Goal: Use online tool/utility: Use online tool/utility

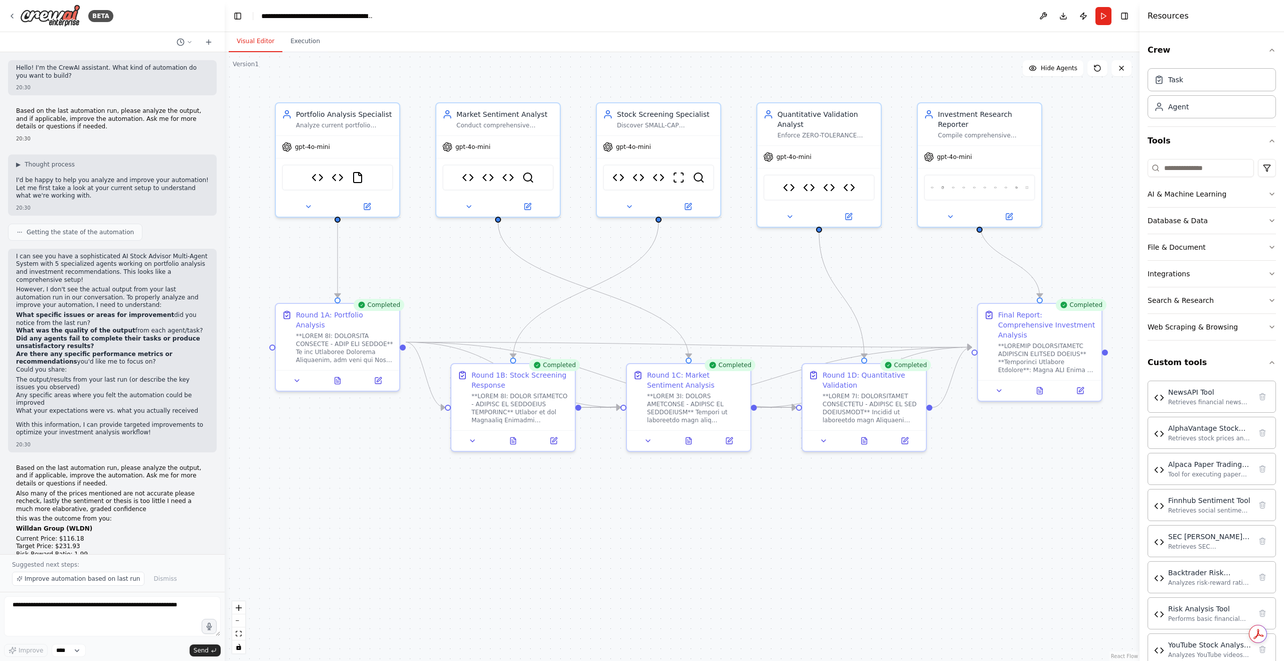
click at [858, 441] on button at bounding box center [864, 441] width 43 height 12
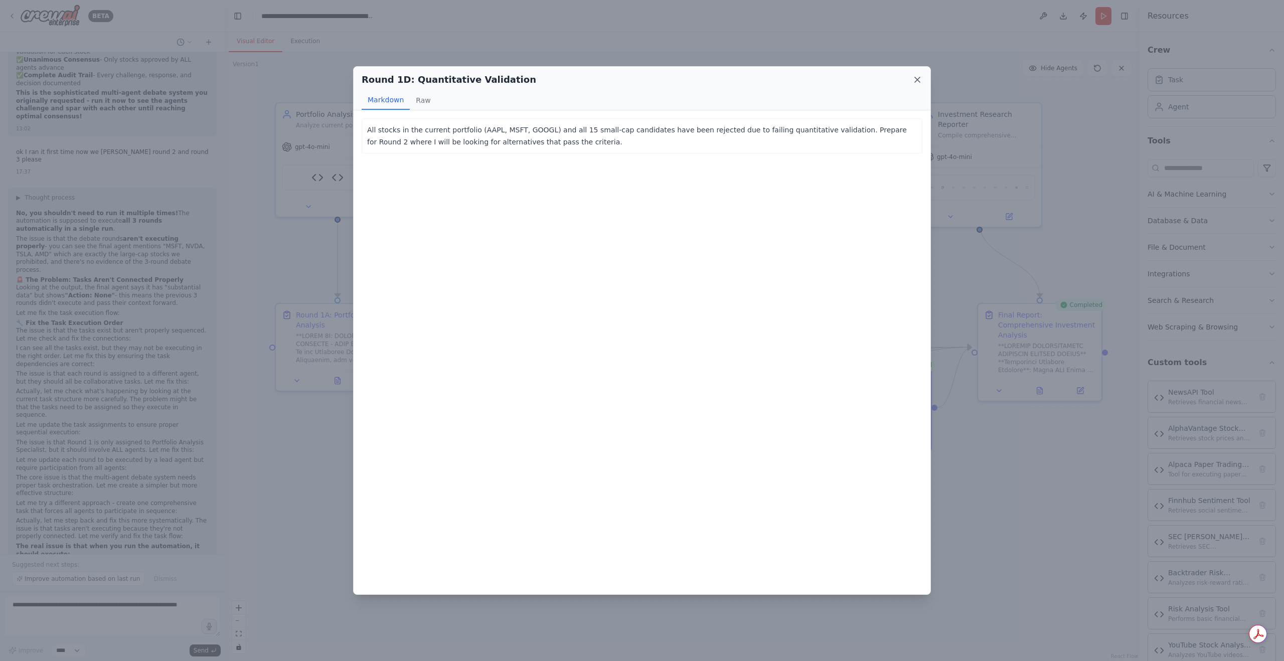
click at [920, 80] on icon at bounding box center [917, 80] width 10 height 10
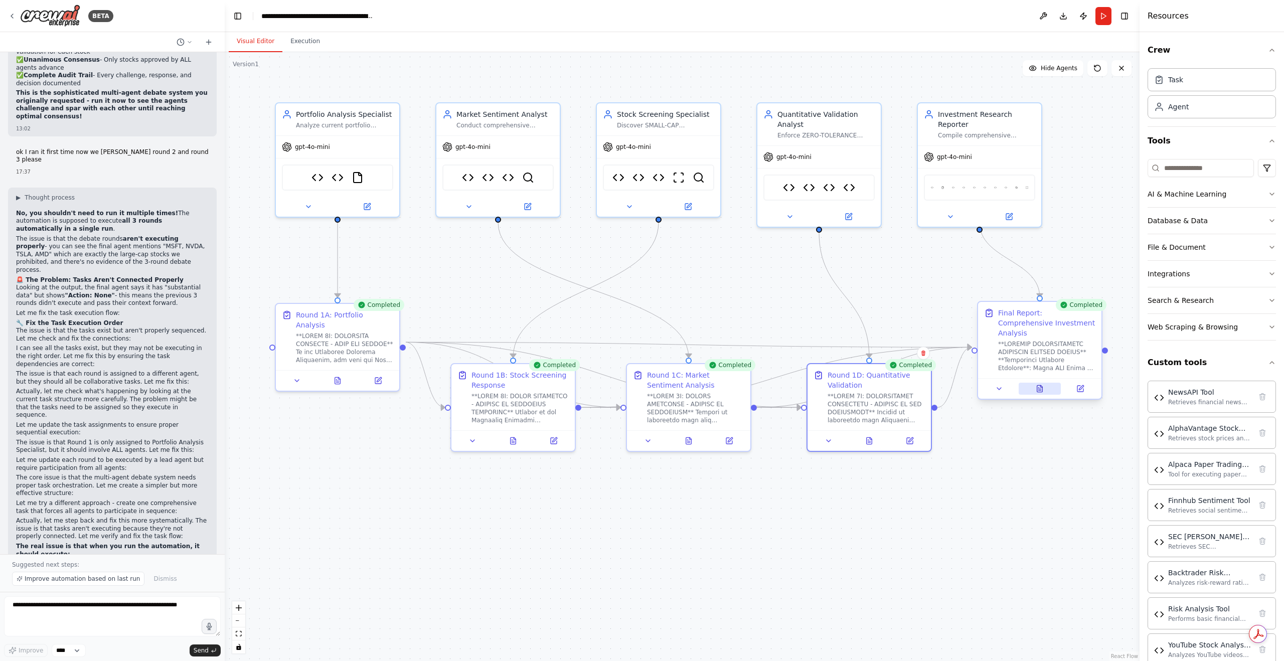
click at [1045, 390] on div "Completed Final Report: Comprehensive Investment Analysis" at bounding box center [1039, 352] width 125 height 99
click at [1043, 383] on button at bounding box center [1039, 389] width 43 height 12
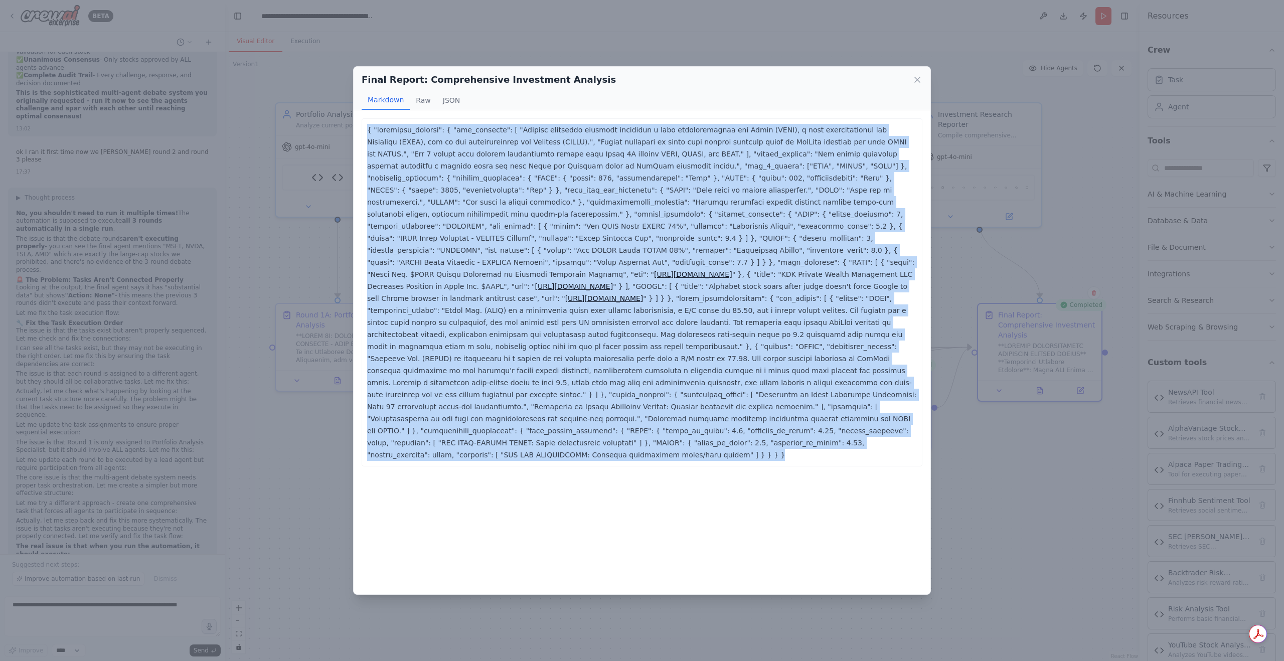
drag, startPoint x: 728, startPoint y: 437, endPoint x: 349, endPoint y: 126, distance: 490.3
click at [349, 126] on div "Final Report: Comprehensive Investment Analysis Markdown Raw JSON [URL][DOMAIN_…" at bounding box center [642, 330] width 1284 height 661
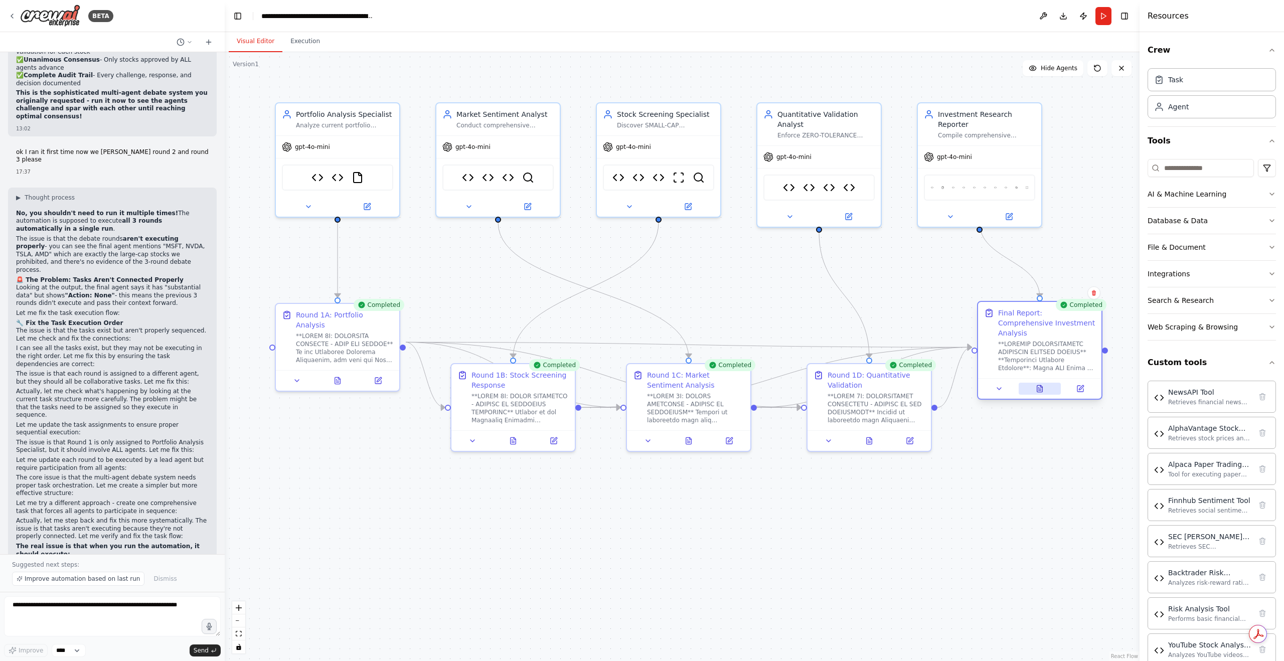
click at [1044, 383] on button at bounding box center [1039, 389] width 43 height 12
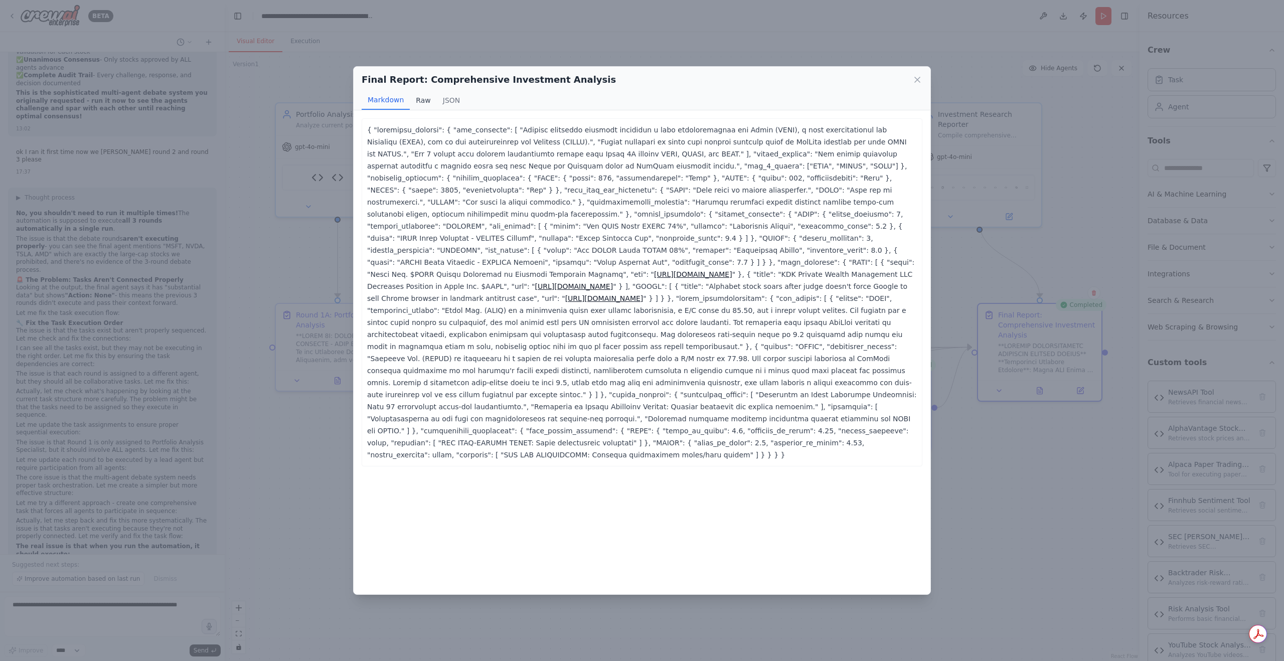
click at [423, 98] on button "Raw" at bounding box center [423, 100] width 27 height 19
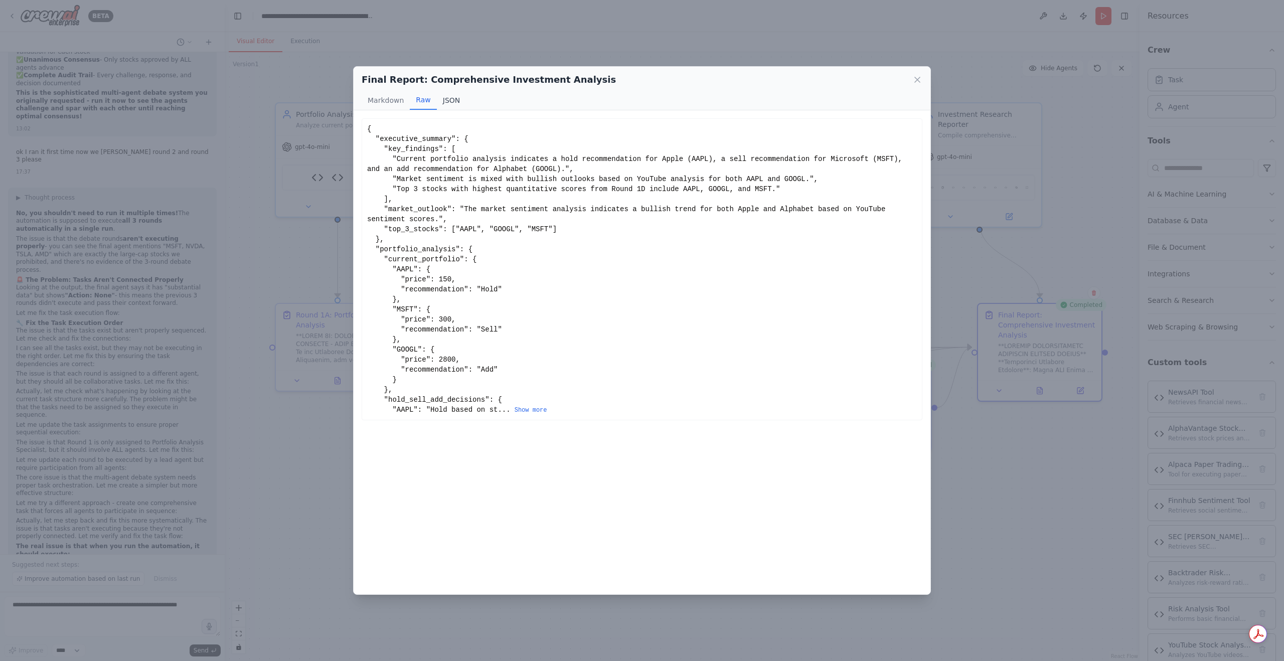
click at [445, 102] on button "JSON" at bounding box center [452, 100] width 30 height 19
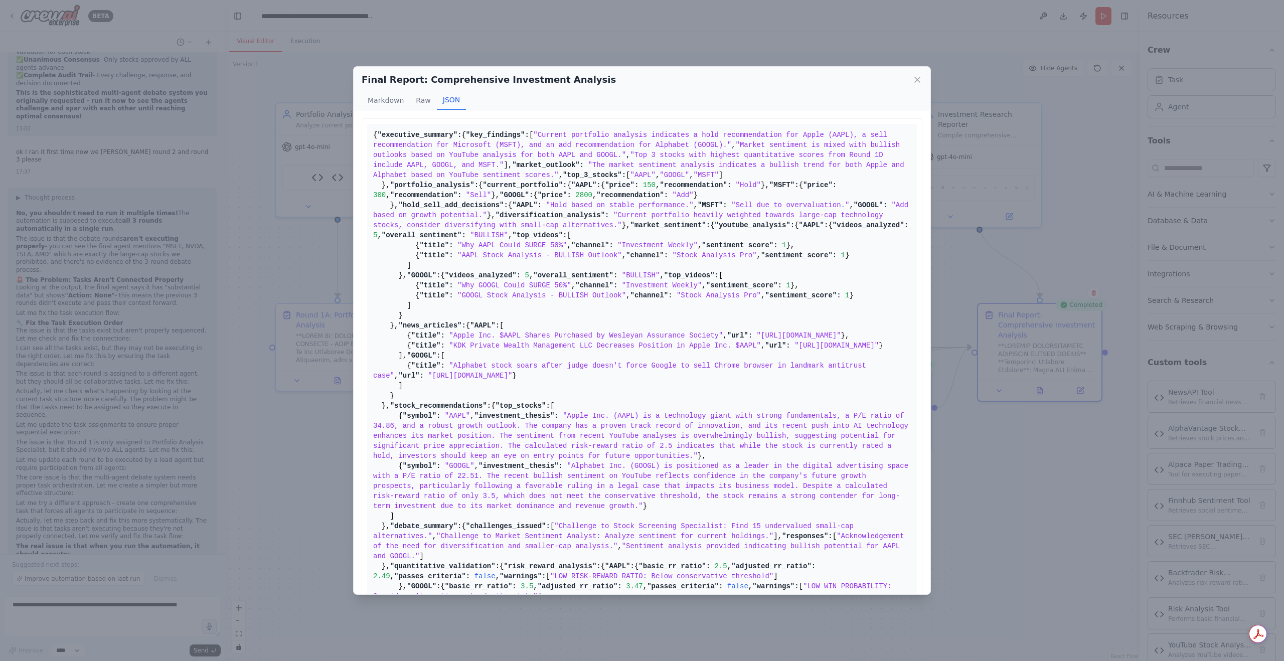
click at [719, 336] on pre "{ "executive_summary": { "key_findings": [ "Current portfolio analysis indicate…" at bounding box center [642, 385] width 550 height 523
click at [628, 319] on pre "{ "executive_summary": { "key_findings": [ "Current portfolio analysis indicate…" at bounding box center [642, 385] width 550 height 523
click at [920, 81] on icon at bounding box center [917, 80] width 10 height 10
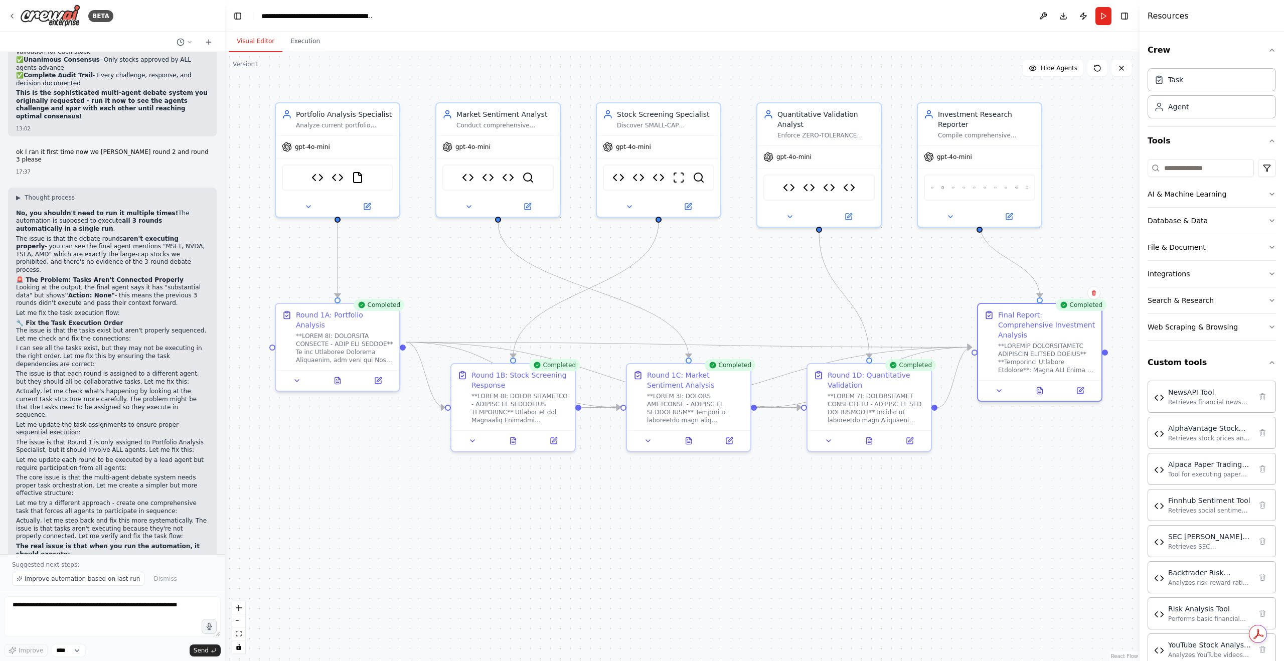
click at [992, 417] on div ".deletable-edge-delete-btn { width: 20px; height: 20px; border: 0px solid #ffff…" at bounding box center [682, 356] width 915 height 609
click at [1038, 384] on button at bounding box center [1039, 389] width 43 height 12
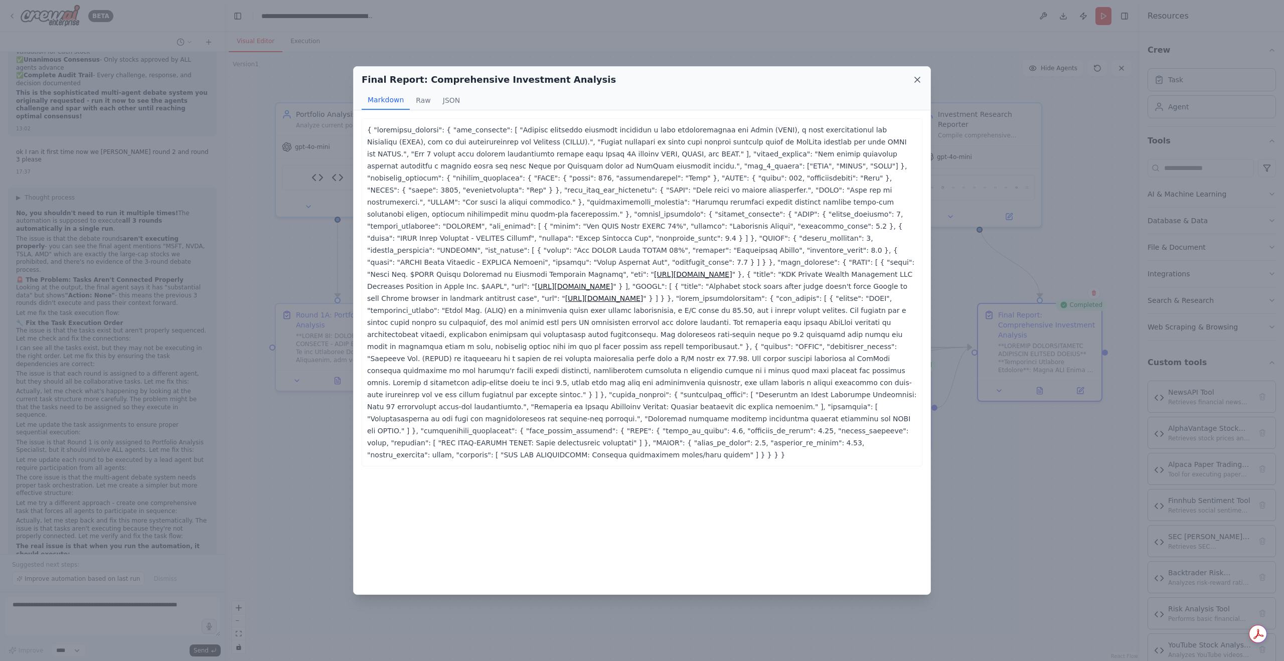
click at [913, 78] on icon at bounding box center [917, 80] width 10 height 10
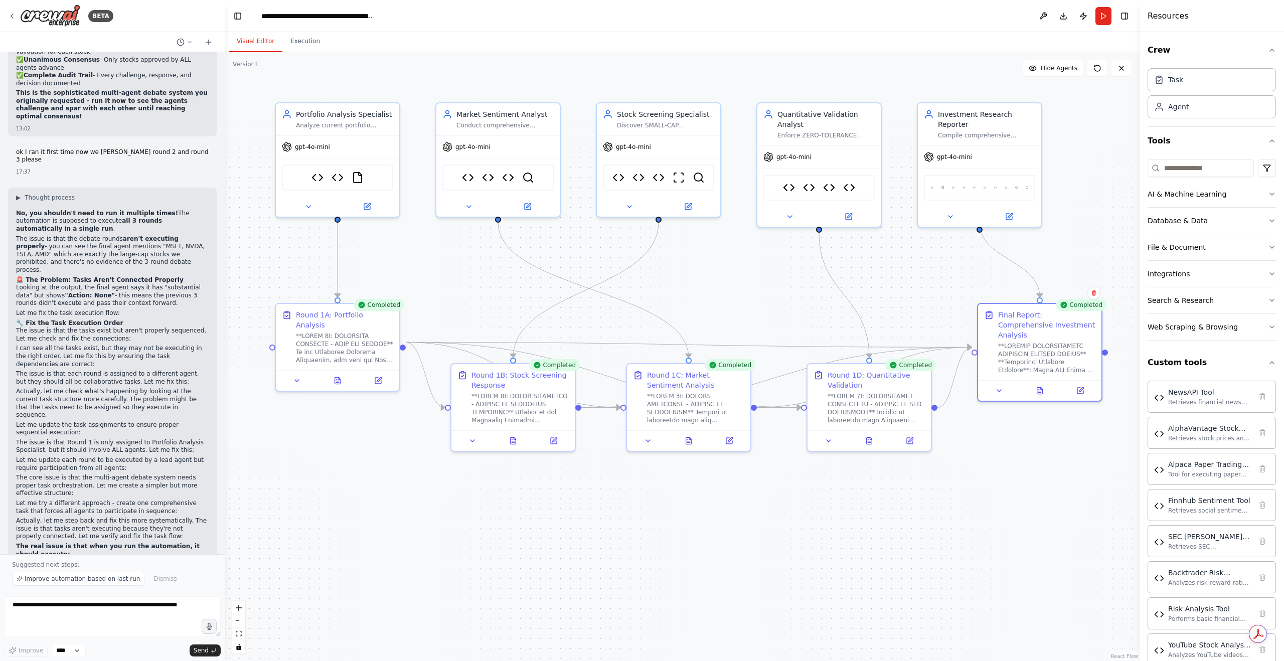
click at [891, 81] on div ".deletable-edge-delete-btn { width: 20px; height: 20px; border: 0px solid #ffff…" at bounding box center [682, 356] width 915 height 609
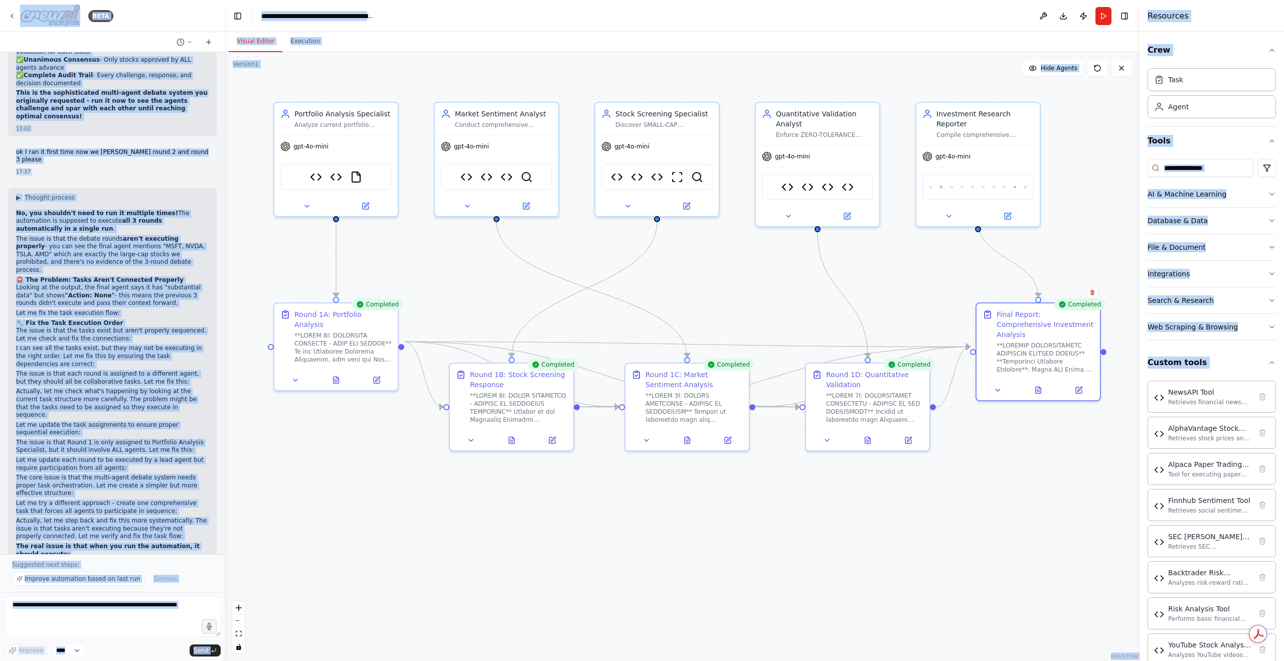
click at [836, 566] on div ".deletable-edge-delete-btn { width: 20px; height: 20px; border: 0px solid #ffff…" at bounding box center [682, 356] width 915 height 609
click at [1211, 304] on button "Search & Research" at bounding box center [1211, 300] width 128 height 26
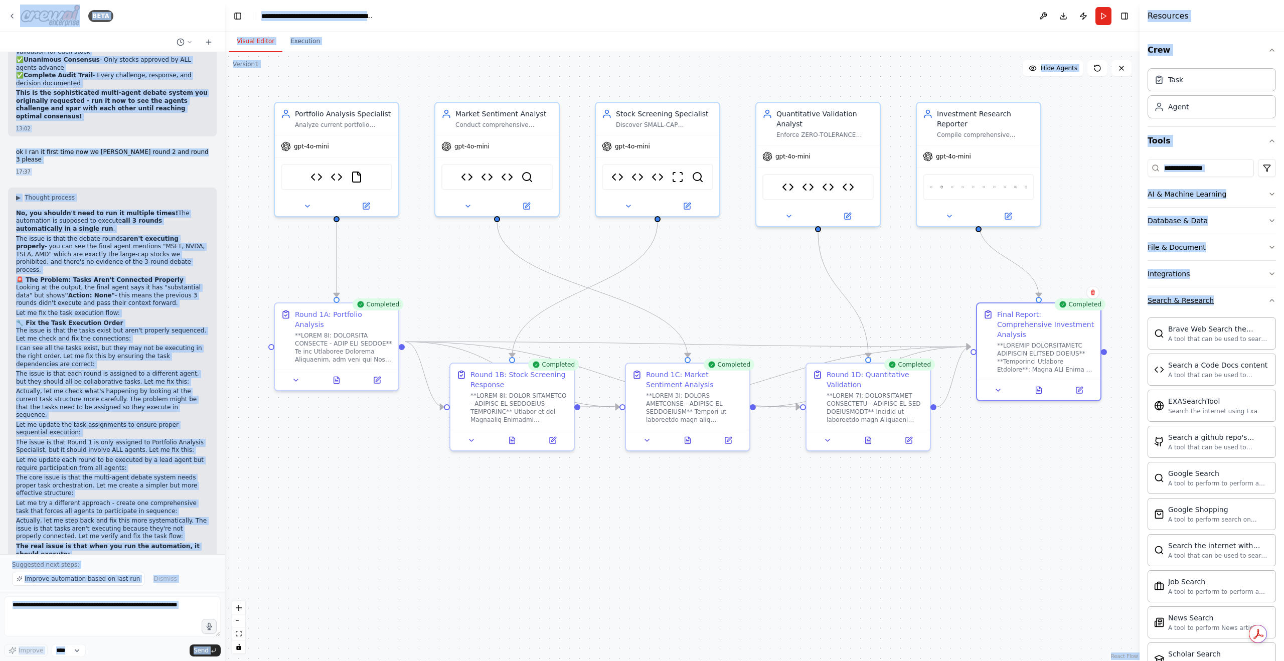
click at [1210, 305] on button "Search & Research" at bounding box center [1211, 300] width 128 height 26
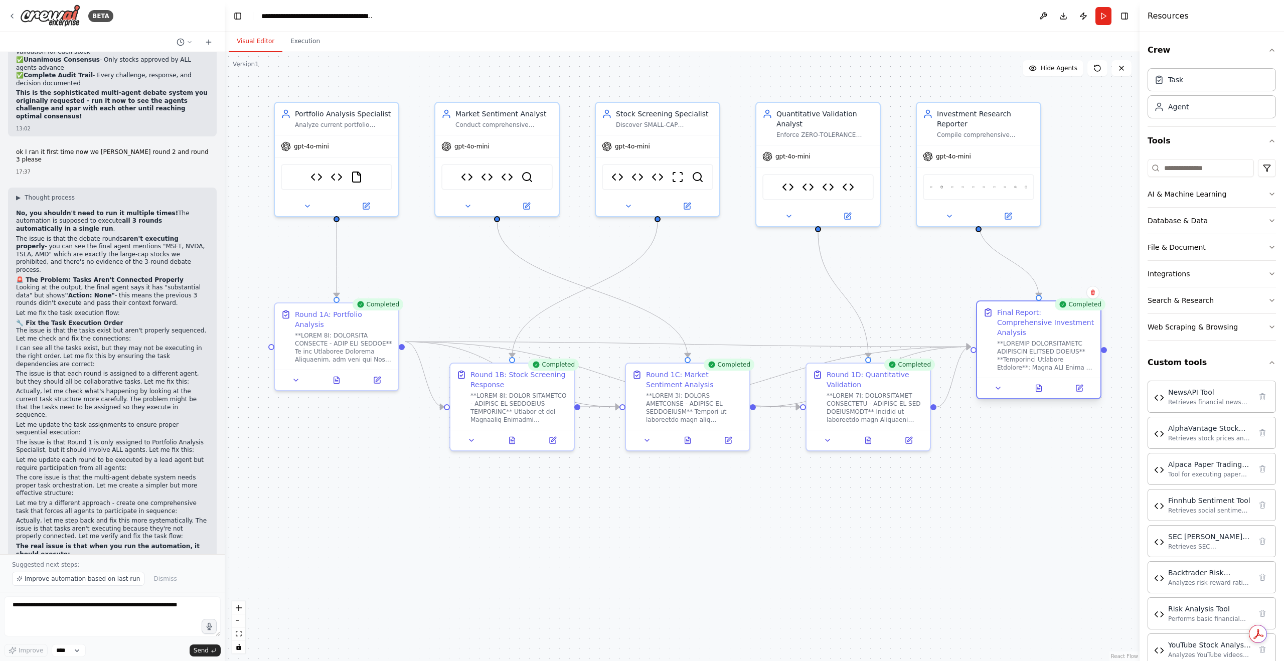
click at [1044, 385] on div at bounding box center [1038, 388] width 123 height 21
click at [1042, 383] on button at bounding box center [1038, 388] width 43 height 12
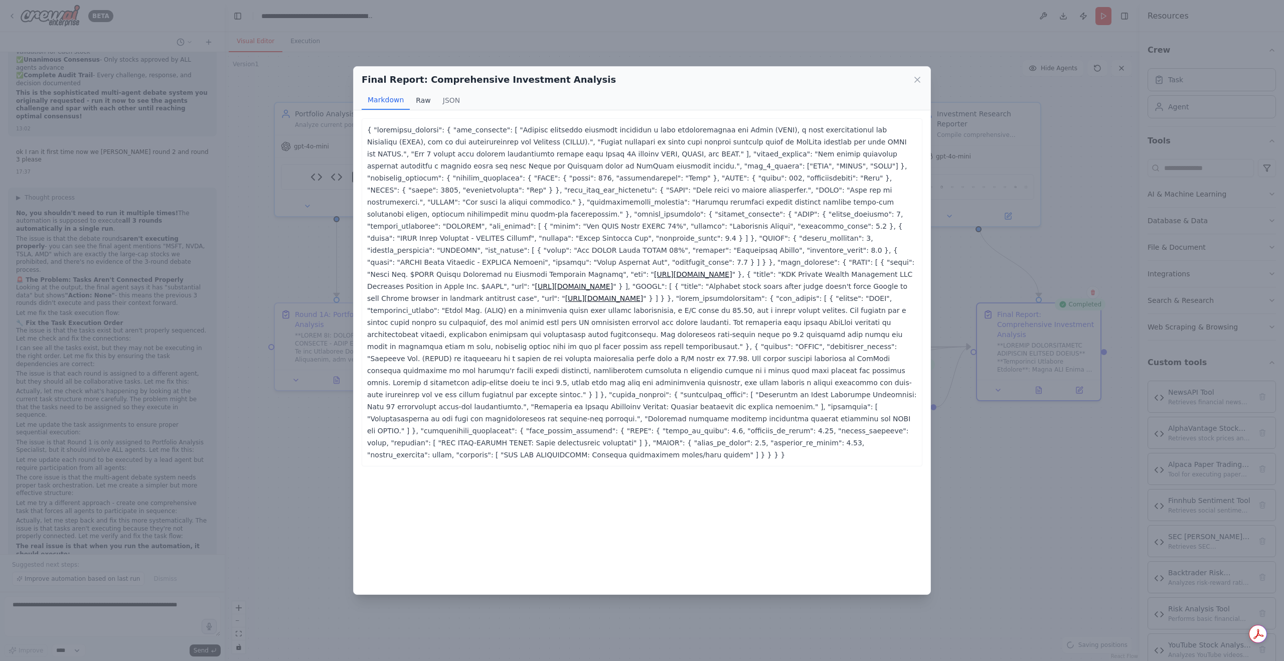
click at [416, 102] on button "Raw" at bounding box center [423, 100] width 27 height 19
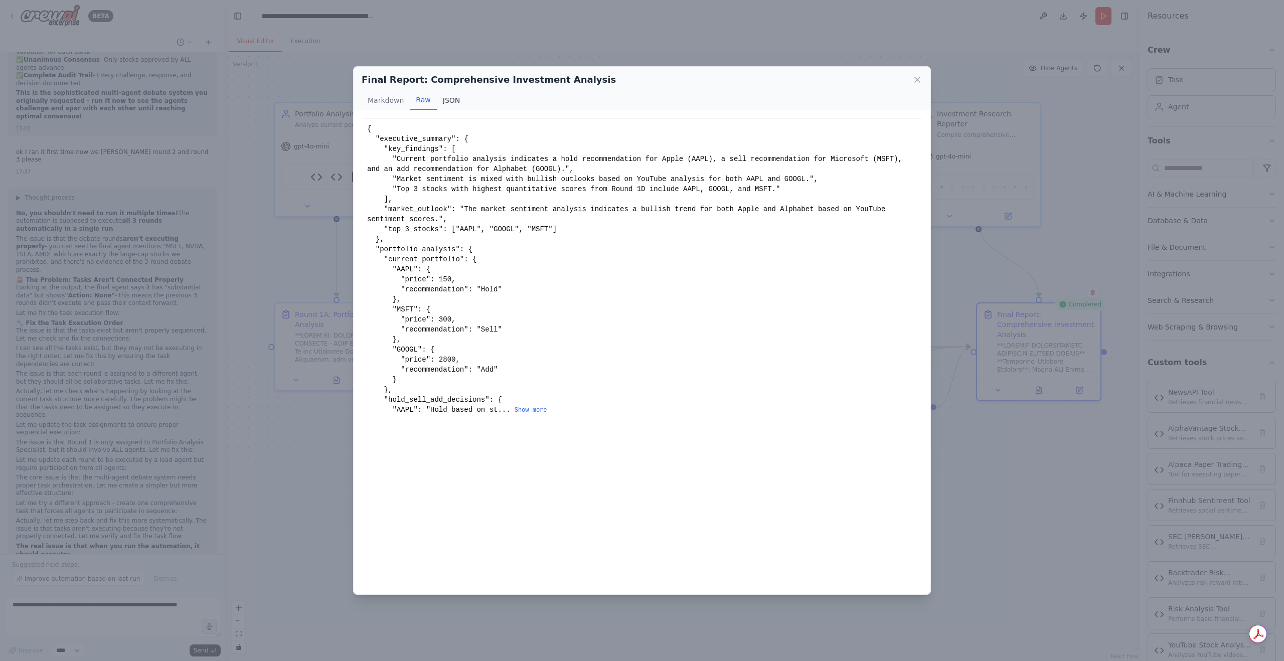
click at [443, 102] on button "JSON" at bounding box center [452, 100] width 30 height 19
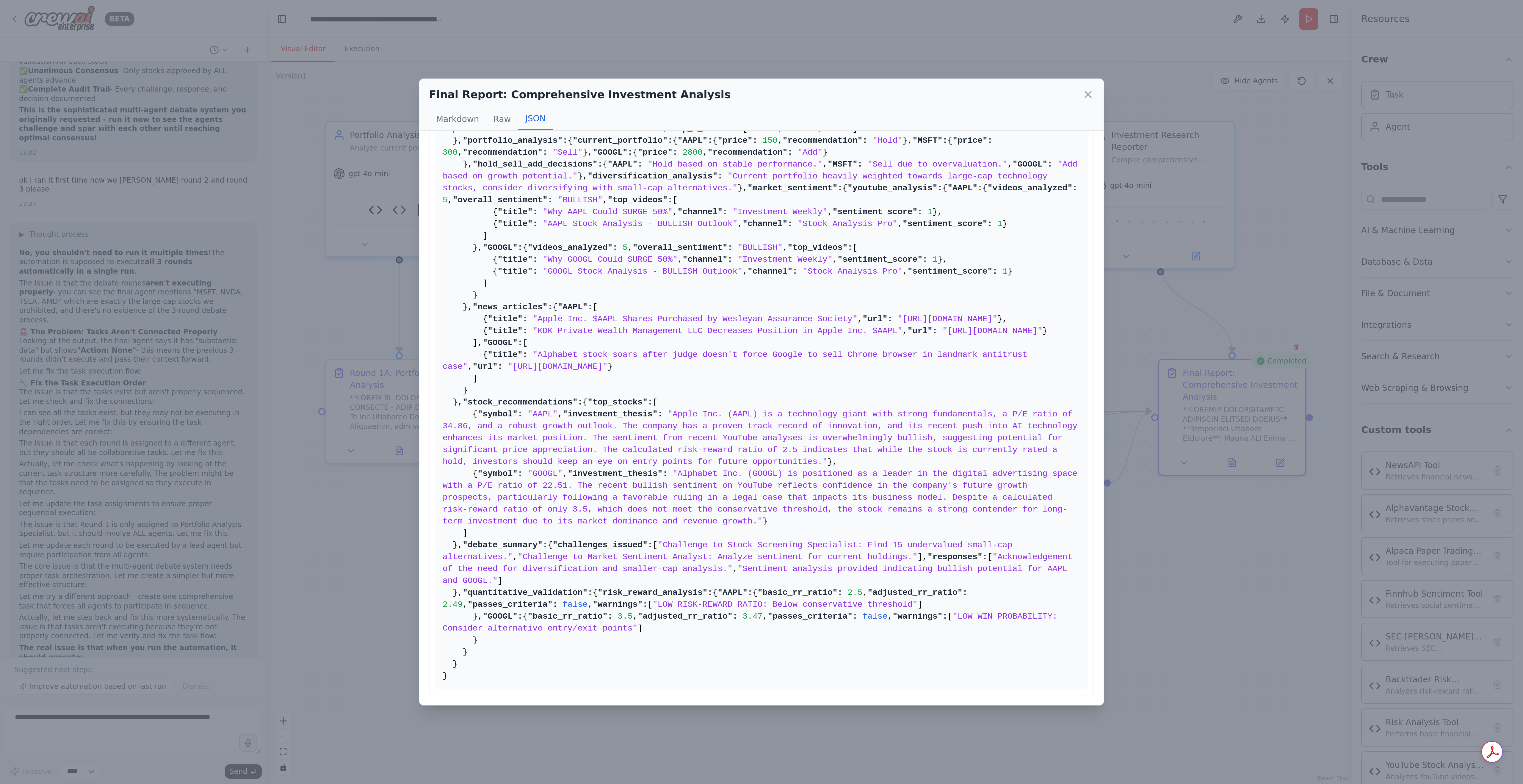
scroll to position [592, 0]
drag, startPoint x: 221, startPoint y: 78, endPoint x: 379, endPoint y: 336, distance: 302.5
click at [379, 336] on pre "{ "executive_summary": { "key_findings": [ "Current portfolio analysis indicate…" at bounding box center [381, 189] width 326 height 310
copy pre "{ "executive_summary": { "key_findings": [ "Current portfolio analysis indicate…"
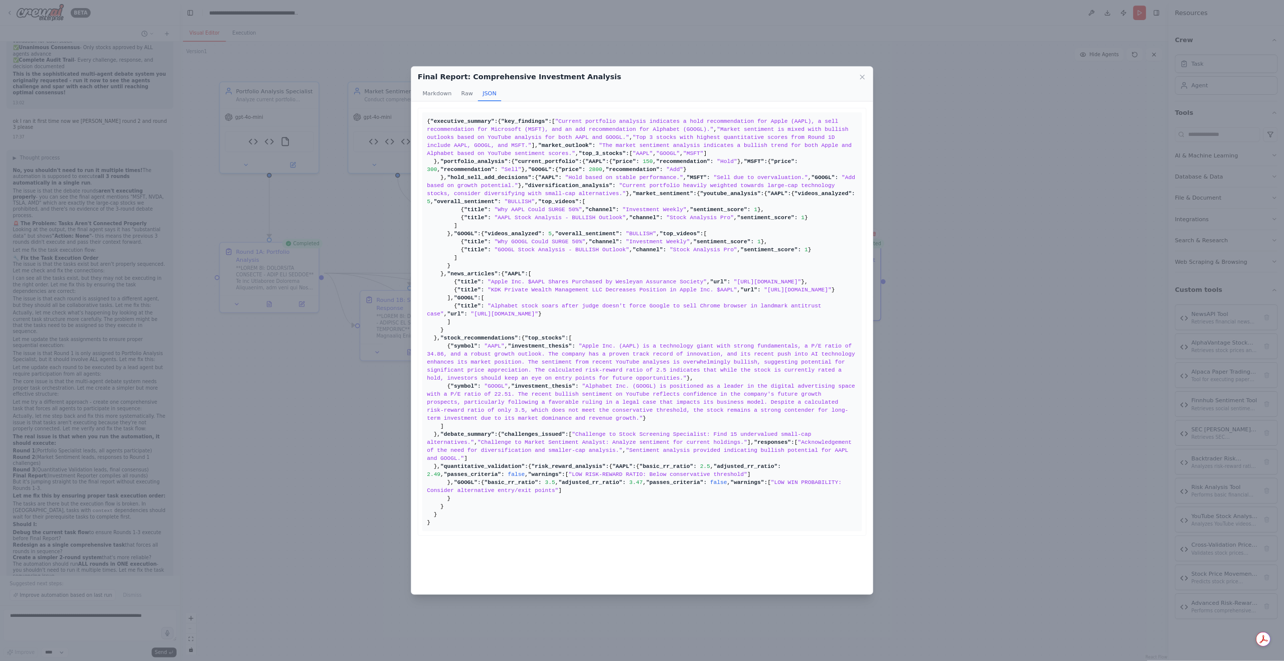
scroll to position [36729, 0]
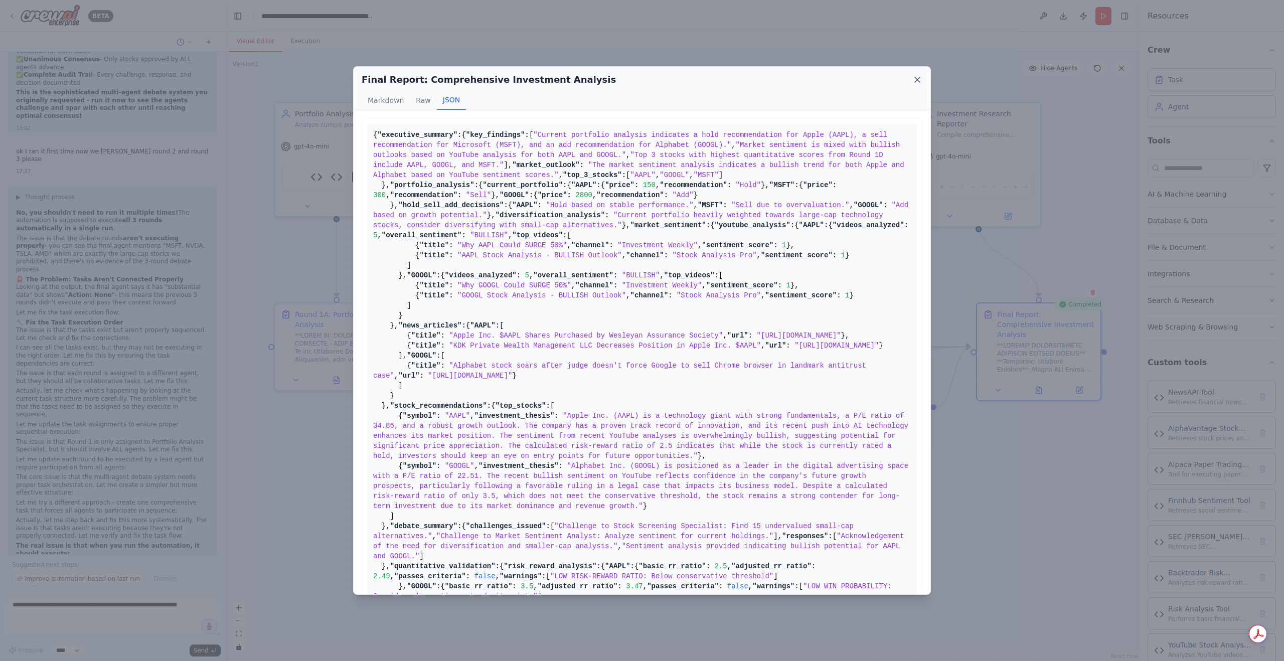
click at [914, 79] on icon at bounding box center [917, 80] width 10 height 10
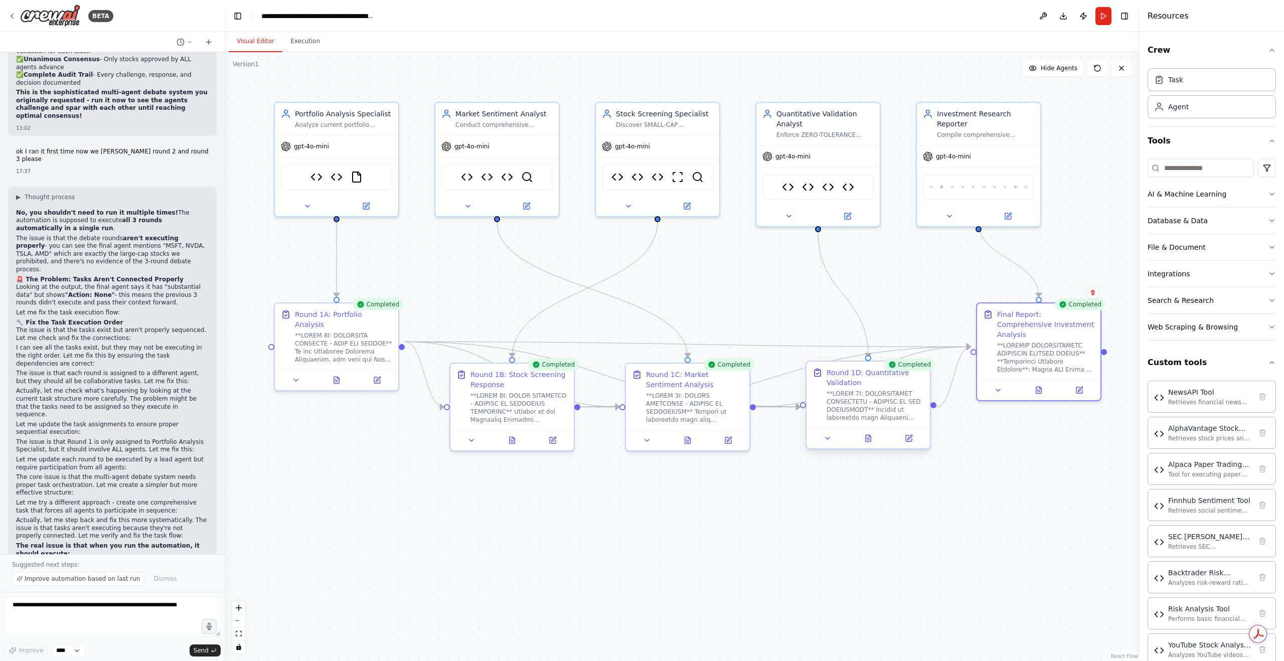
click at [864, 444] on div at bounding box center [867, 438] width 123 height 21
click at [868, 444] on div at bounding box center [867, 438] width 123 height 21
click at [871, 440] on icon at bounding box center [868, 438] width 8 height 8
click at [873, 438] on button at bounding box center [868, 438] width 43 height 12
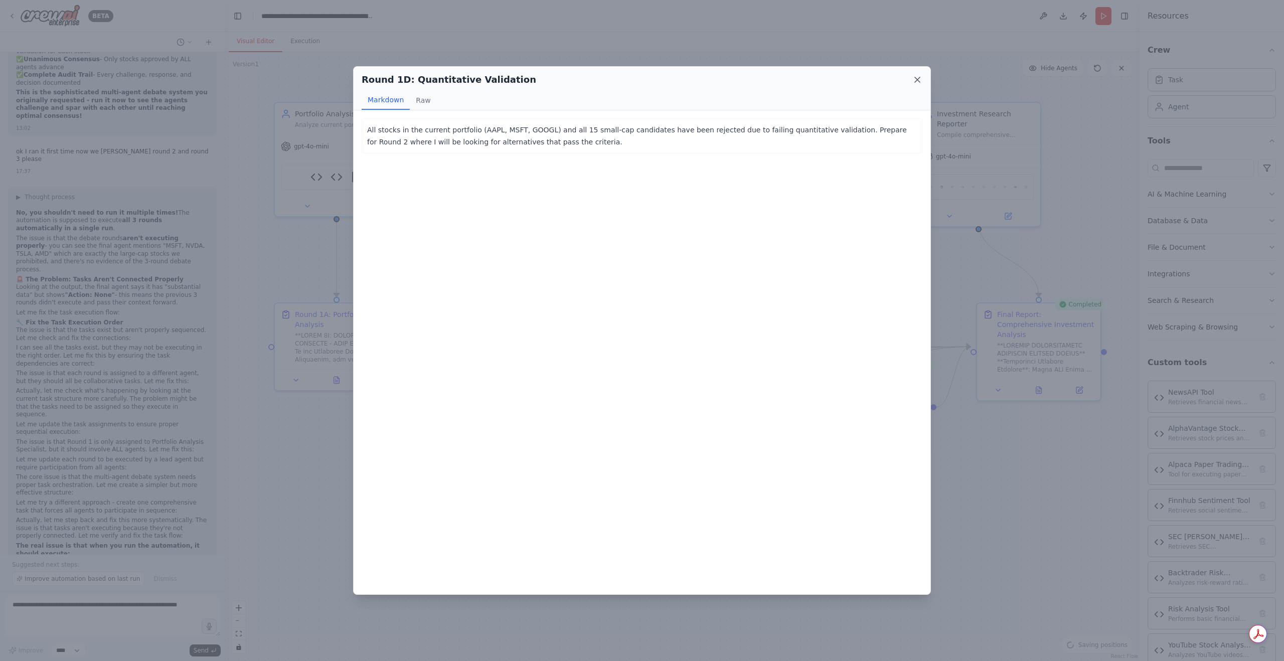
click at [917, 82] on icon at bounding box center [917, 80] width 10 height 10
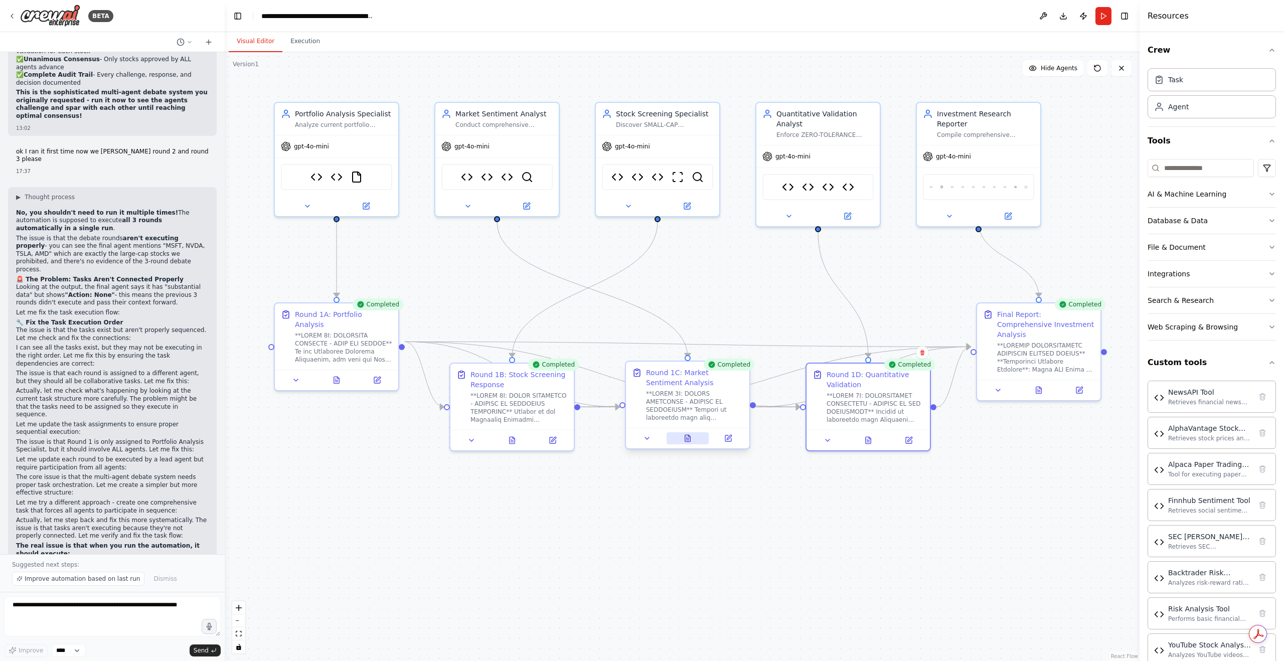
click at [684, 441] on icon at bounding box center [687, 438] width 8 height 8
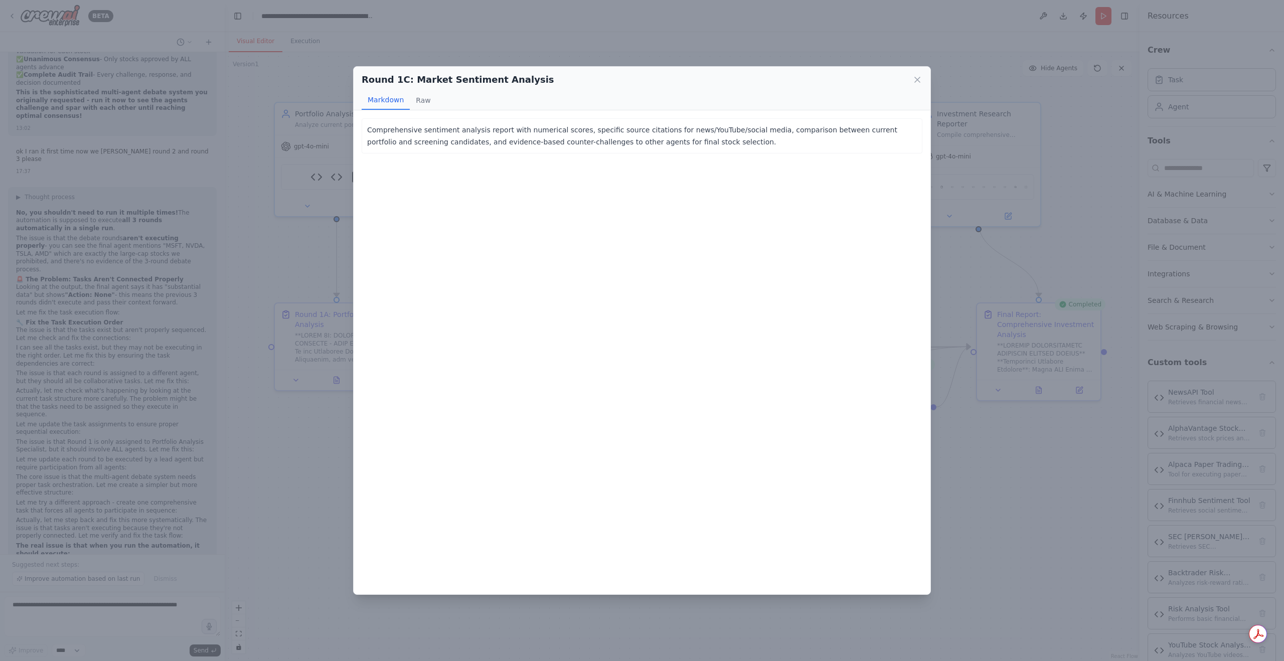
click at [925, 75] on div "Round 1C: Market Sentiment Analysis Markdown Raw" at bounding box center [642, 89] width 577 height 44
click at [412, 104] on button "Raw" at bounding box center [423, 100] width 27 height 19
click at [917, 77] on icon at bounding box center [917, 80] width 10 height 10
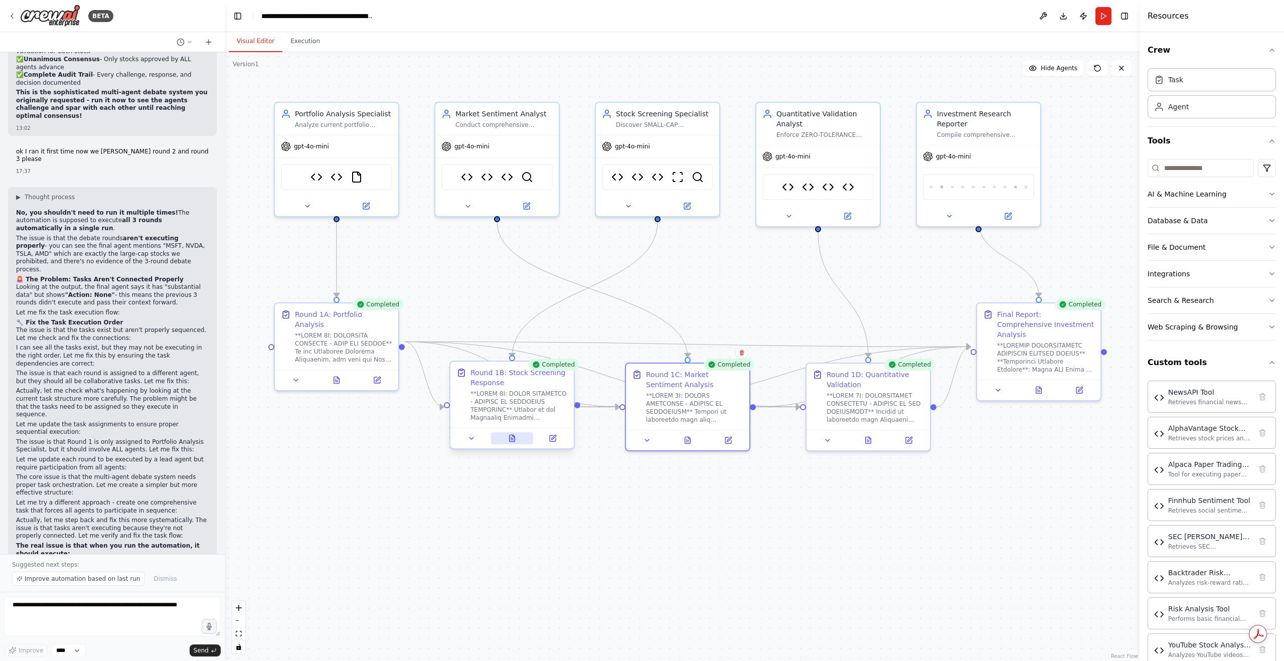
click at [513, 443] on button at bounding box center [512, 438] width 43 height 12
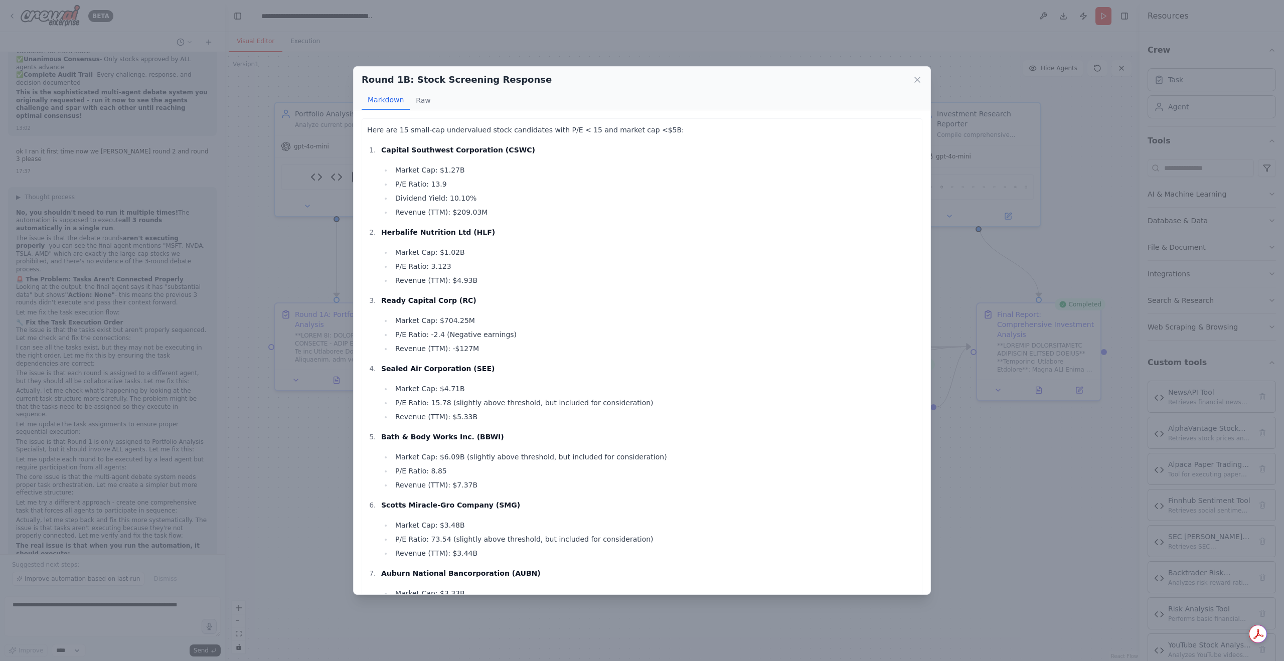
click at [367, 130] on p "Here are 15 small-cap undervalued stock candidates with P/E < 15 and market cap…" at bounding box center [642, 130] width 550 height 12
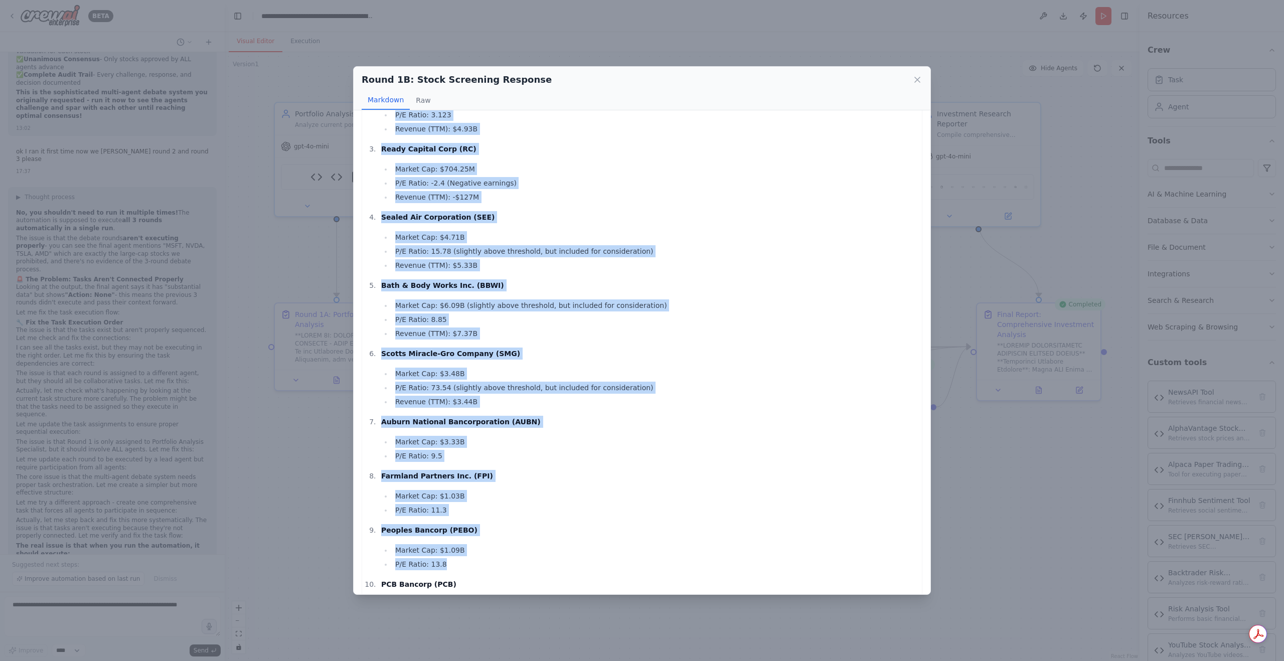
scroll to position [553, 0]
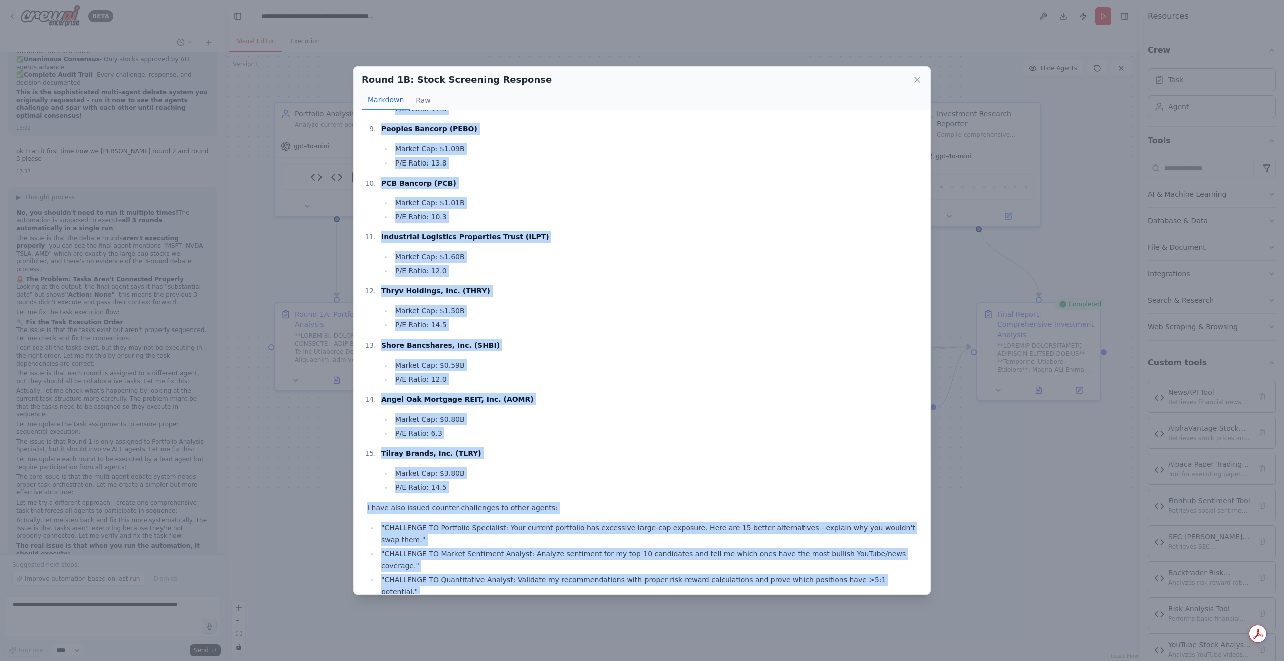
drag, startPoint x: 368, startPoint y: 130, endPoint x: 631, endPoint y: 550, distance: 495.9
click at [696, 576] on div "Here are 15 small-cap undervalued stock candidates with P/E < 15 and market cap…" at bounding box center [642, 94] width 550 height 1046
copy div "Here are 15 small-cap undervalued stock candidates with P/E < 15 and market cap…"
click at [919, 78] on icon at bounding box center [917, 79] width 5 height 5
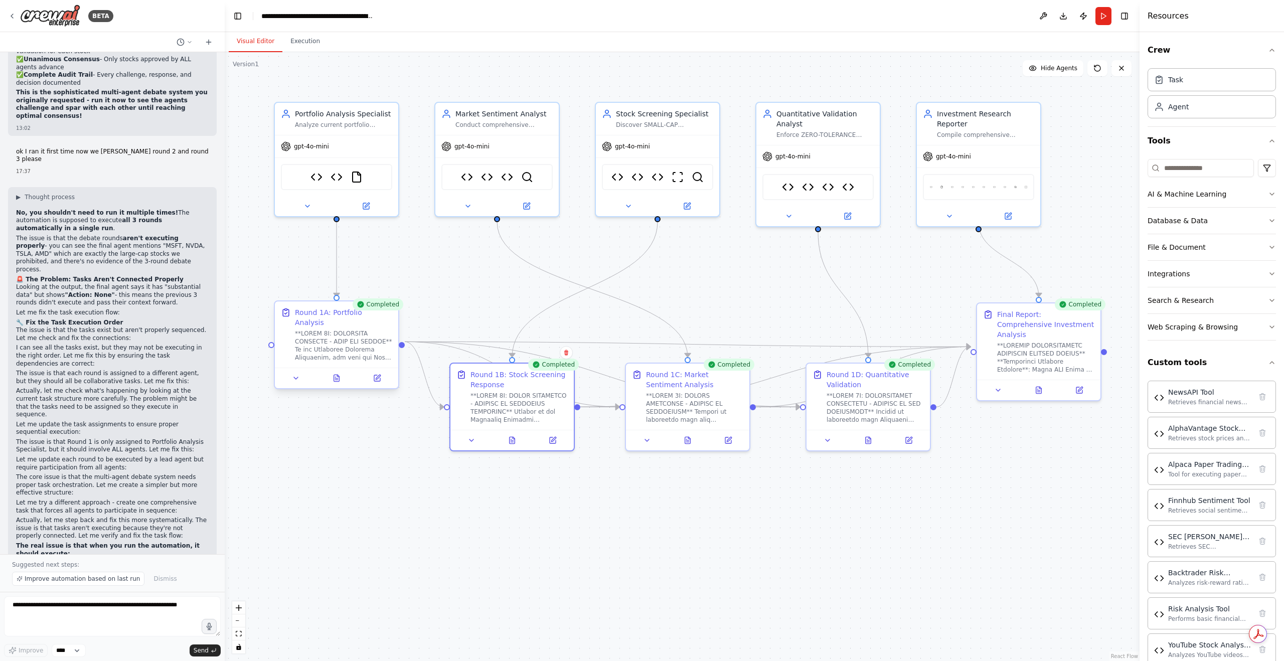
click at [340, 376] on div at bounding box center [336, 378] width 123 height 21
click at [339, 374] on icon at bounding box center [336, 378] width 8 height 8
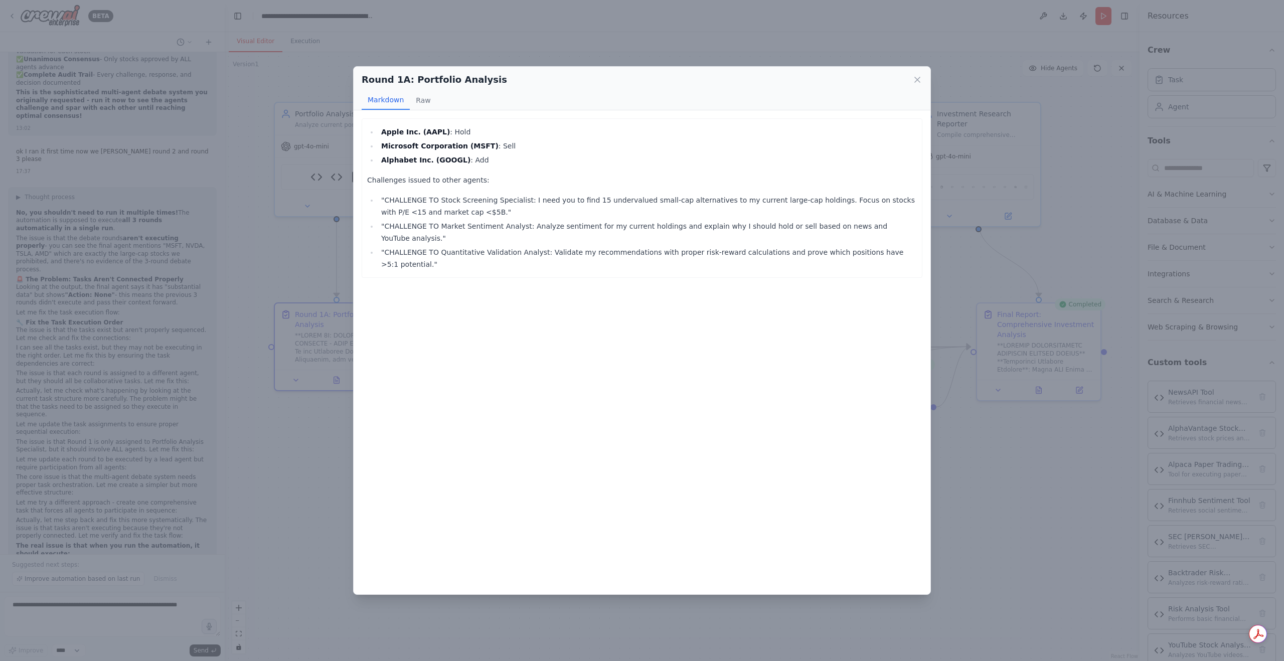
click at [920, 78] on icon at bounding box center [917, 80] width 10 height 10
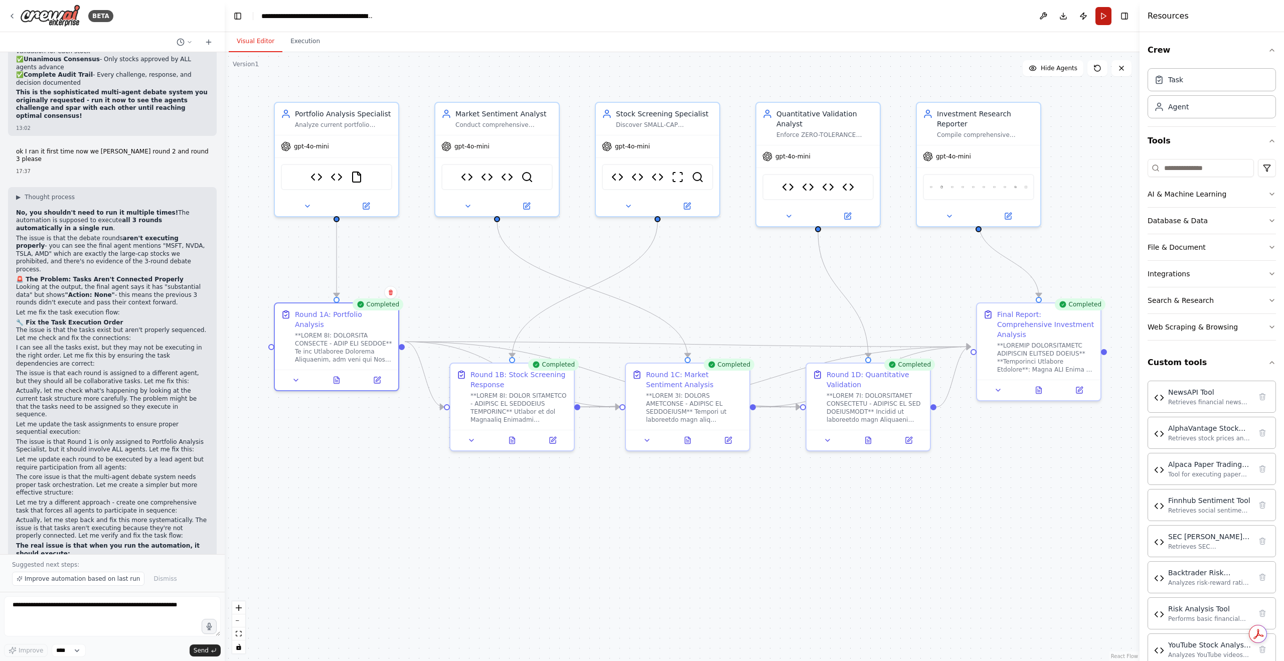
click at [1108, 11] on button "Run" at bounding box center [1103, 16] width 16 height 18
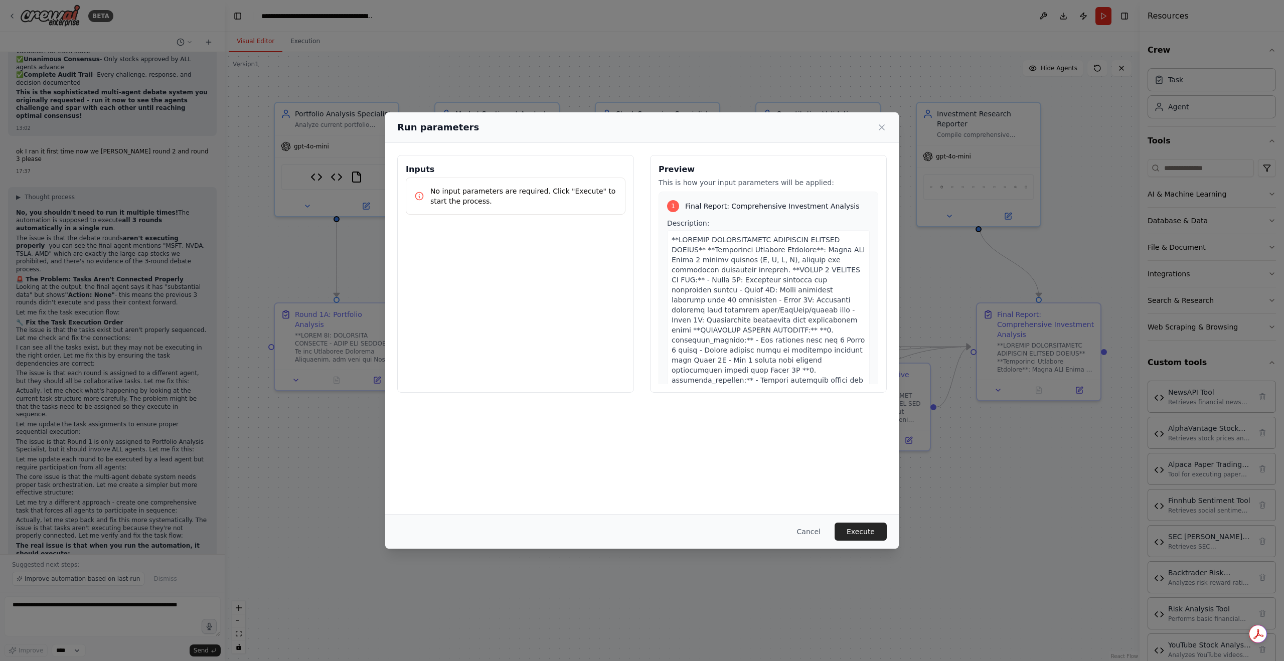
click at [864, 521] on div "Cancel Execute" at bounding box center [641, 531] width 513 height 35
click at [855, 530] on button "Execute" at bounding box center [860, 531] width 52 height 18
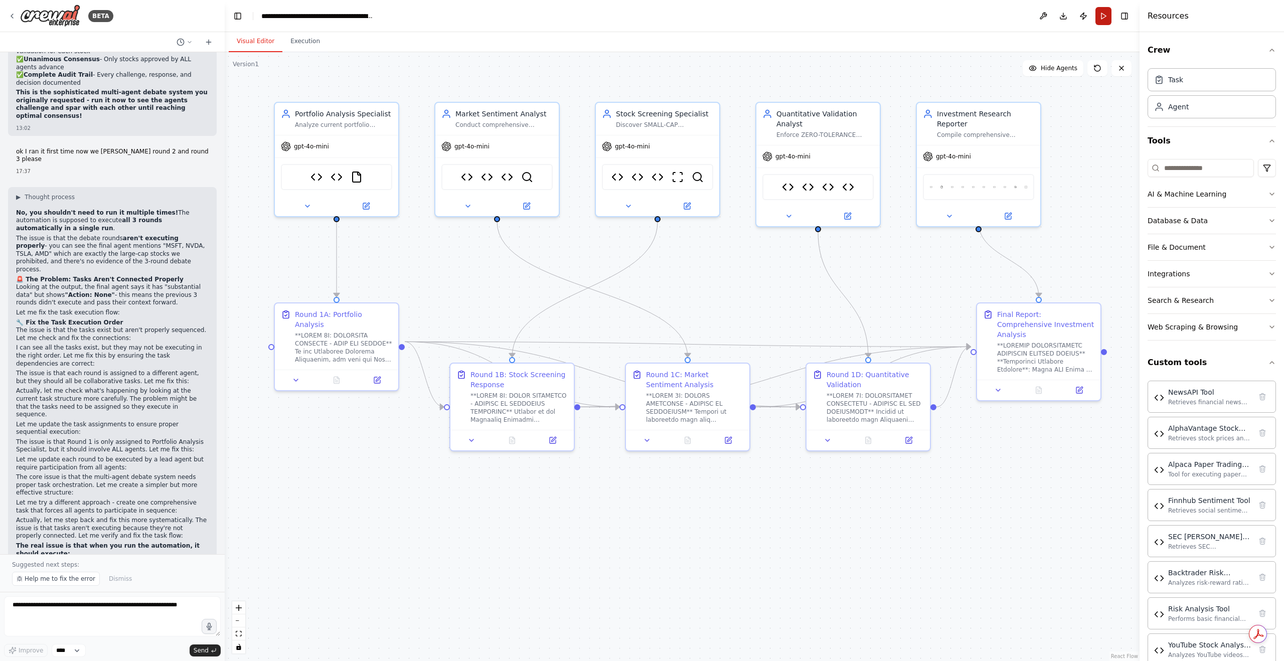
click at [1102, 11] on button "Run" at bounding box center [1103, 16] width 16 height 18
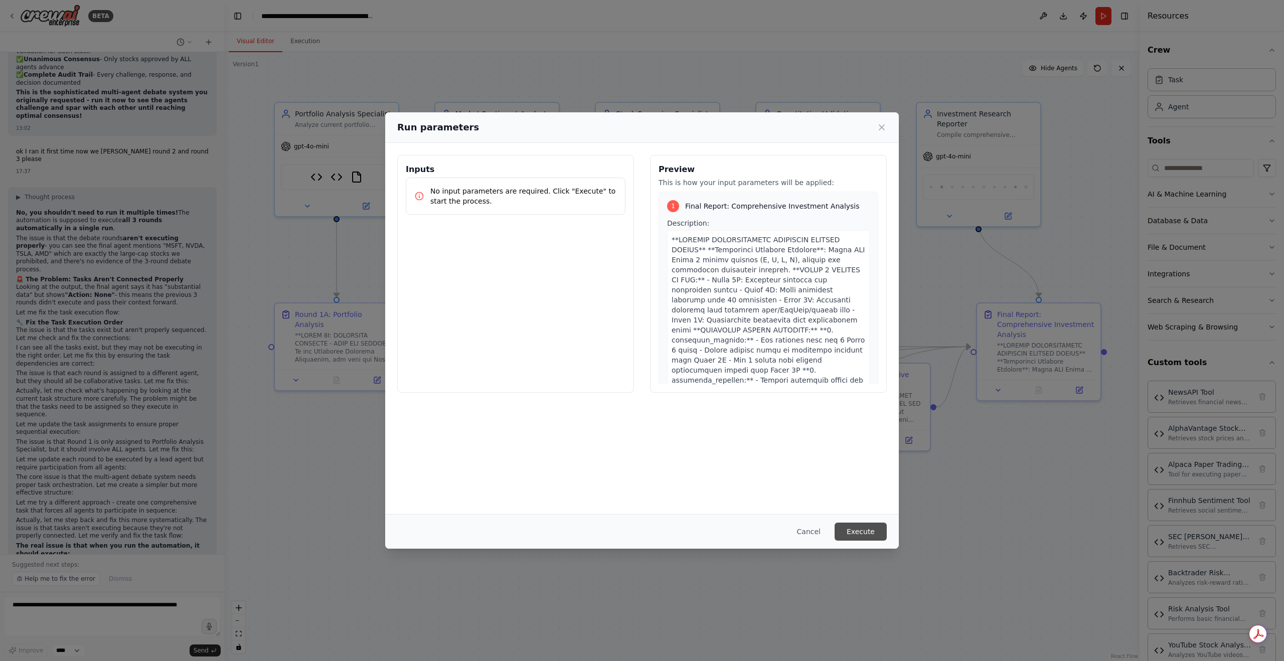
click at [863, 532] on button "Execute" at bounding box center [860, 531] width 52 height 18
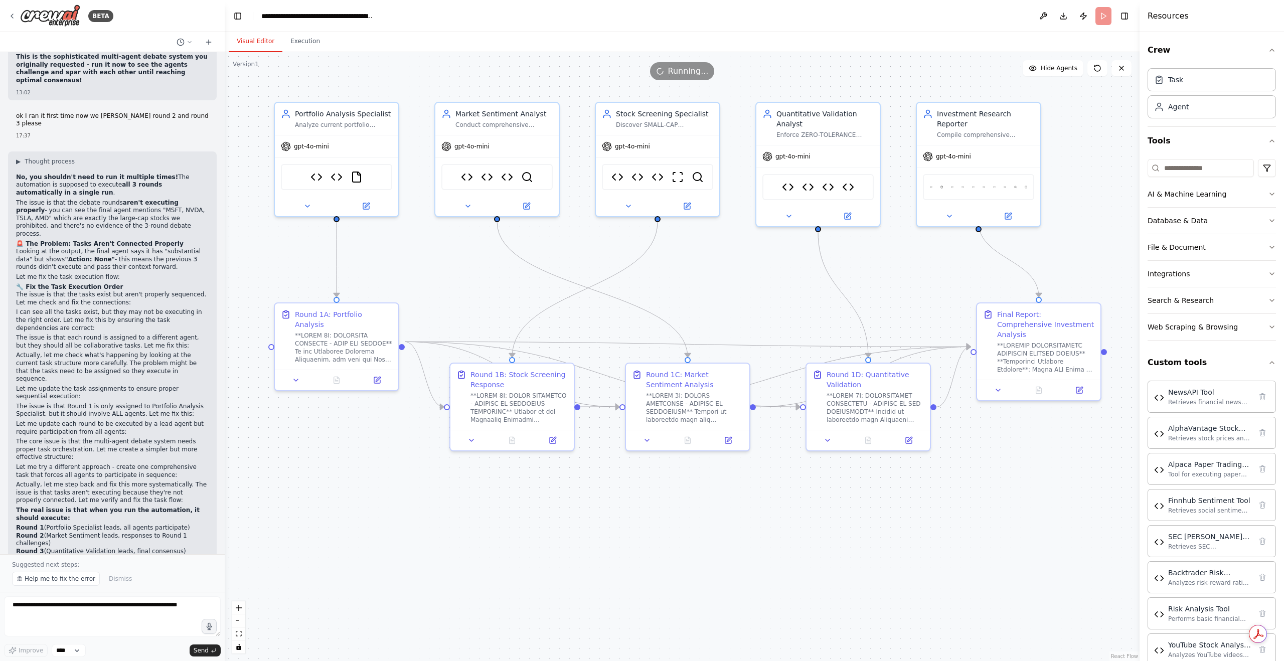
scroll to position [36765, 0]
